Goal: Check status: Check status

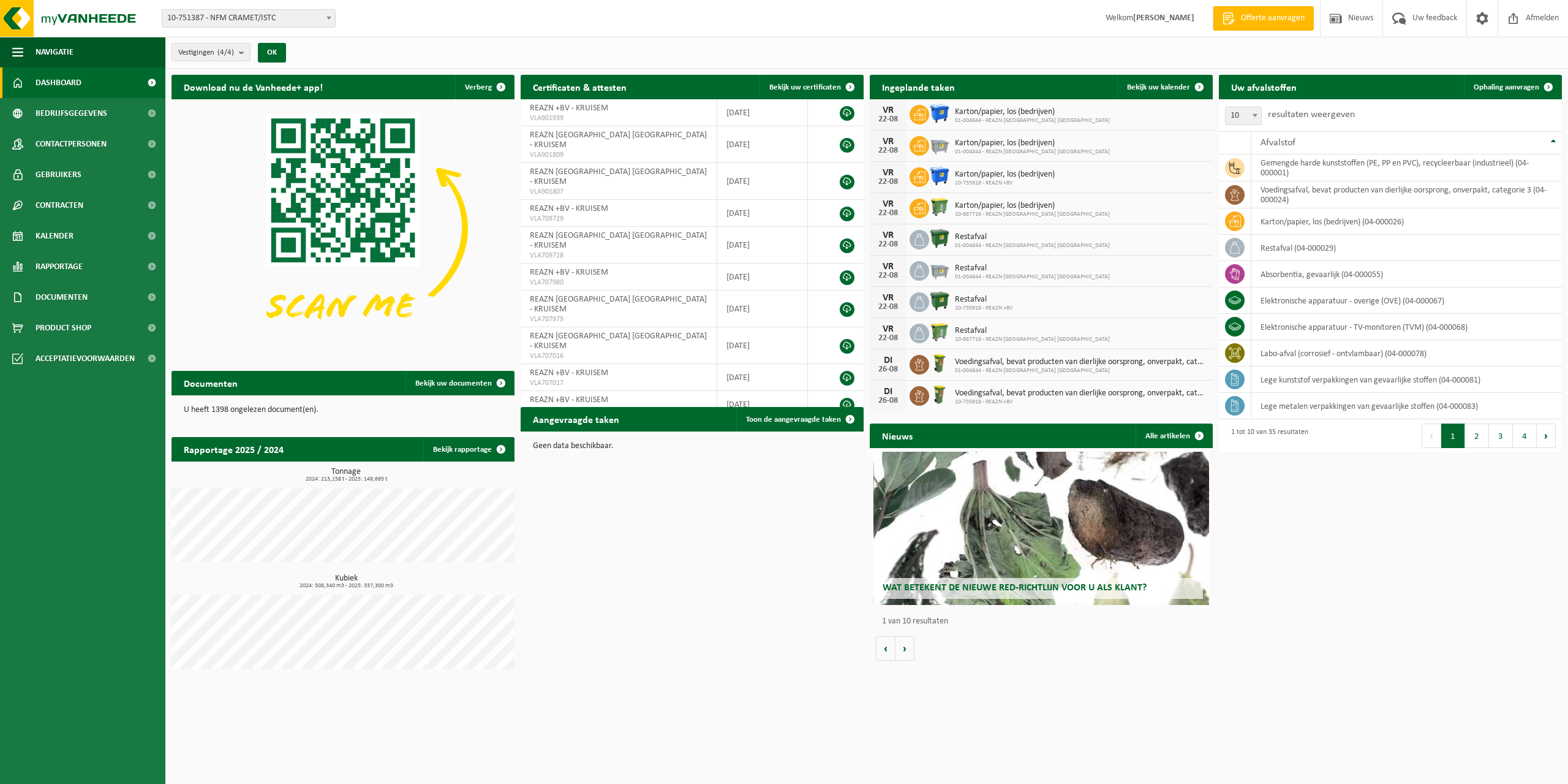
click at [919, 92] on h2 "Ingeplande taken" at bounding box center [918, 86] width 98 height 24
click at [919, 86] on h2 "Ingeplande taken" at bounding box center [918, 86] width 98 height 24
click at [1179, 86] on span "Bekijk uw kalender" at bounding box center [1158, 87] width 63 height 8
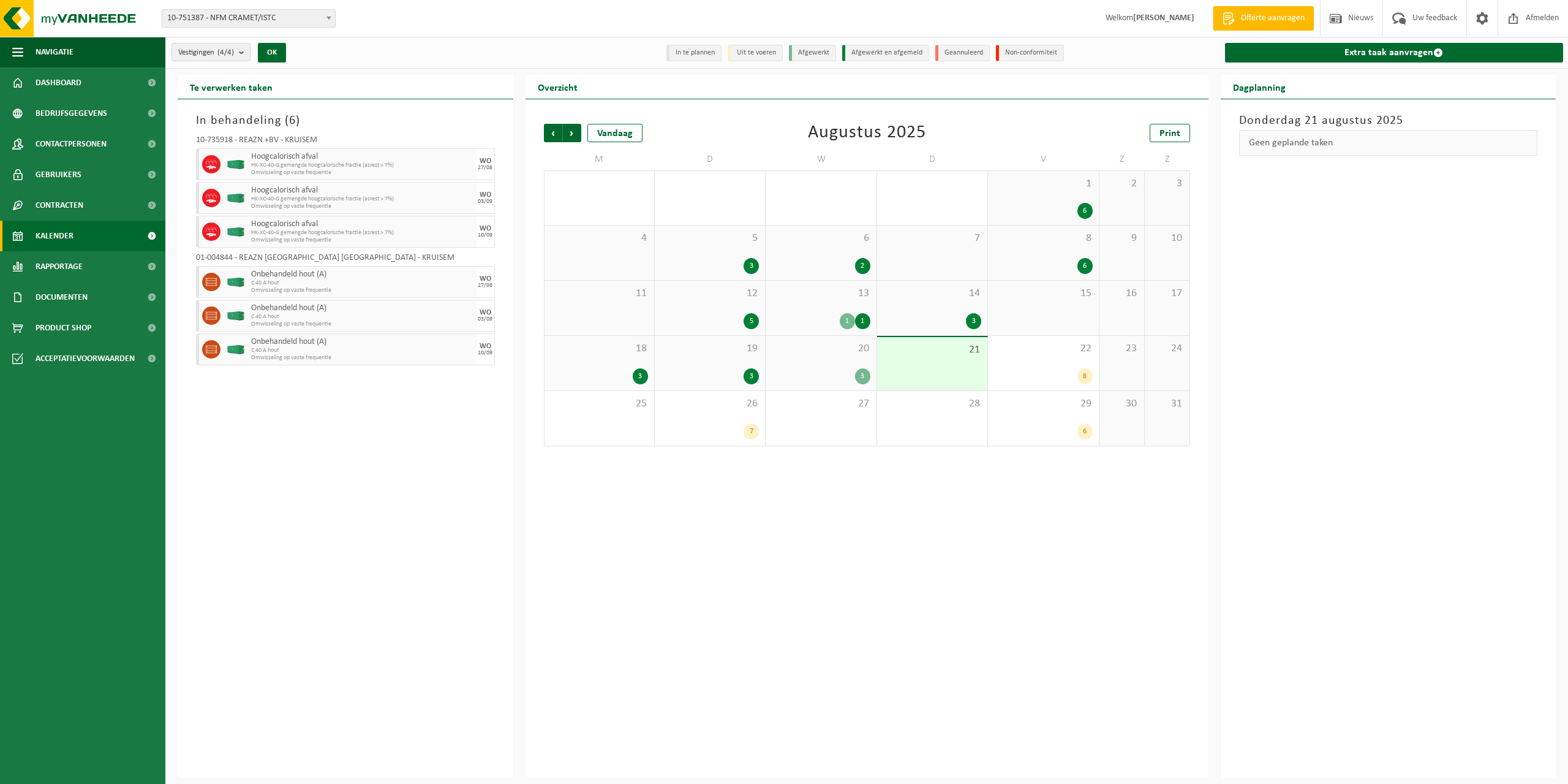
click at [849, 305] on div "13 1 1" at bounding box center [821, 308] width 110 height 54
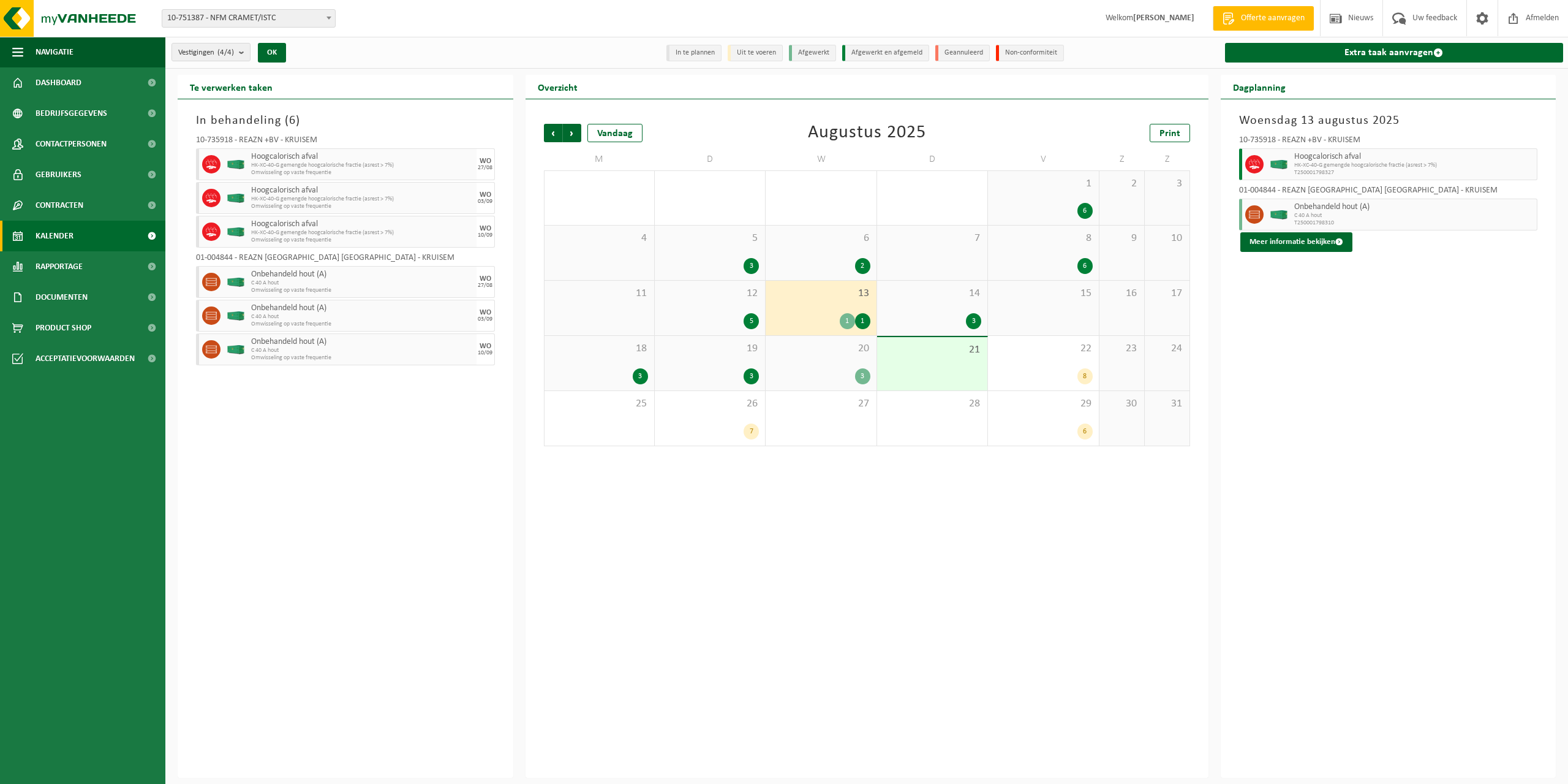
click at [853, 355] on div "20 3" at bounding box center [821, 363] width 110 height 54
